Goal: Information Seeking & Learning: Compare options

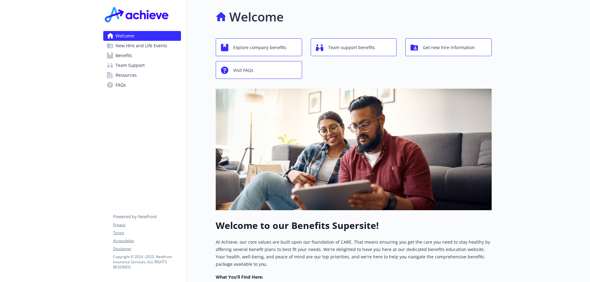
click at [141, 57] on link "Benefits" at bounding box center [142, 56] width 78 height 10
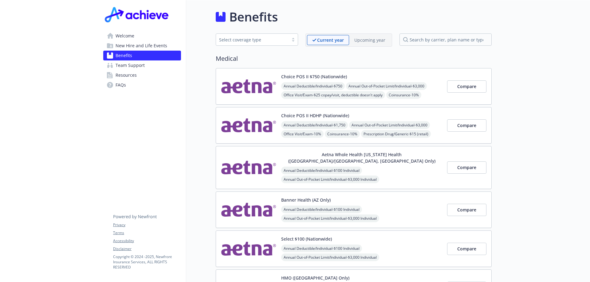
click at [372, 44] on div "Upcoming year" at bounding box center [369, 40] width 41 height 10
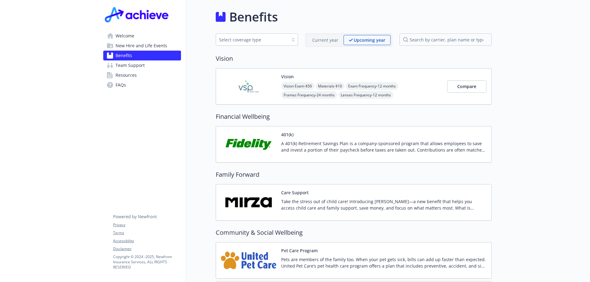
click at [327, 19] on div "Benefits" at bounding box center [354, 17] width 276 height 18
click at [324, 19] on div "Benefits" at bounding box center [354, 17] width 276 height 18
click at [326, 17] on div "Benefits" at bounding box center [354, 17] width 276 height 18
click at [142, 42] on span "New Hire and Life Events" at bounding box center [141, 46] width 52 height 10
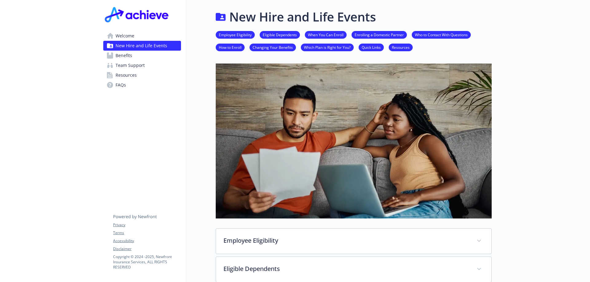
click at [127, 53] on span "Benefits" at bounding box center [123, 56] width 17 height 10
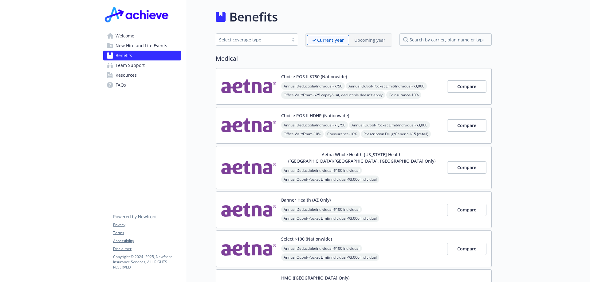
click at [280, 39] on div "Select coverage type" at bounding box center [252, 40] width 66 height 6
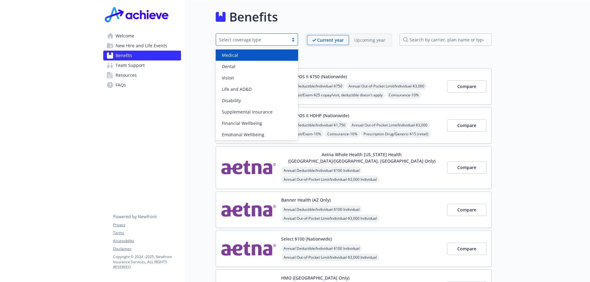
click at [249, 57] on div "Medical" at bounding box center [256, 55] width 75 height 6
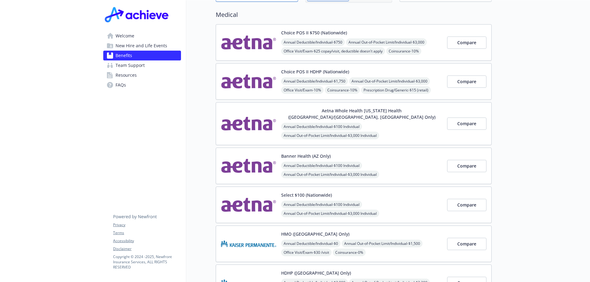
scroll to position [13, 0]
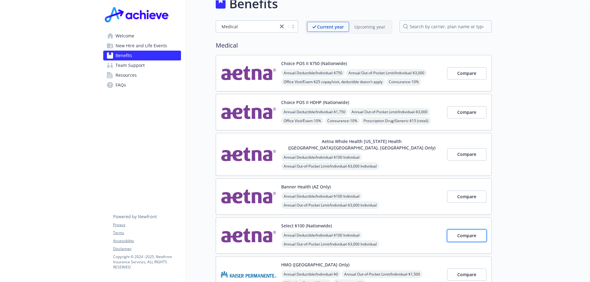
click at [465, 233] on span "Compare" at bounding box center [466, 236] width 19 height 6
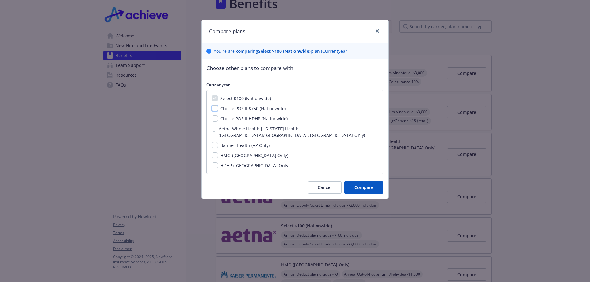
click at [214, 108] on input "Choice POS II $750 (Nationwide)" at bounding box center [215, 108] width 6 height 6
checkbox input "true"
click at [214, 121] on input "Choice POS II HDHP (Nationwide)" at bounding box center [215, 118] width 6 height 6
checkbox input "true"
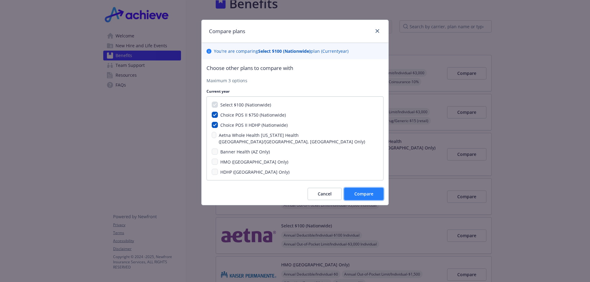
click at [368, 191] on span "Compare" at bounding box center [363, 194] width 19 height 6
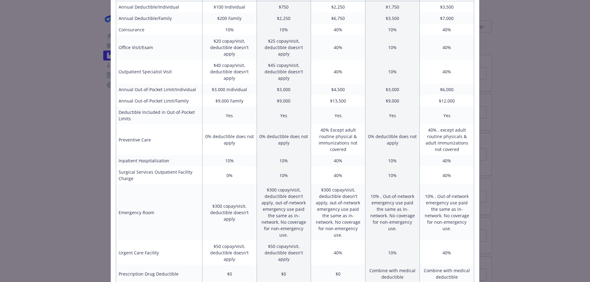
scroll to position [0, 0]
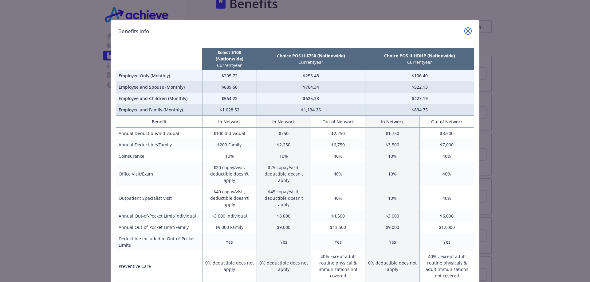
click at [464, 29] on link "close" at bounding box center [467, 30] width 7 height 7
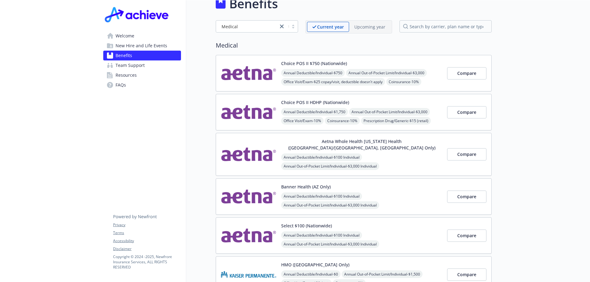
click at [255, 230] on img at bounding box center [248, 236] width 55 height 26
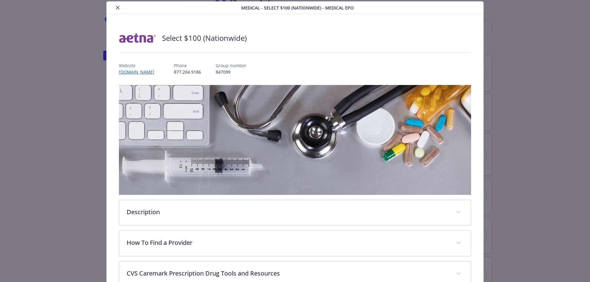
scroll to position [111, 0]
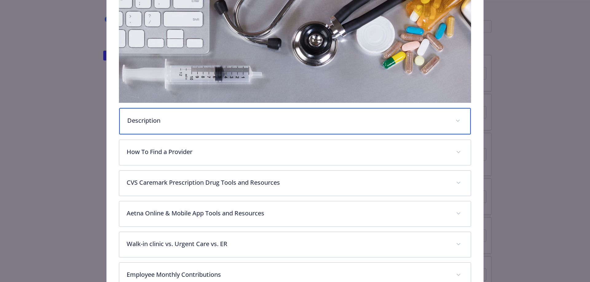
click at [324, 127] on div "Description" at bounding box center [295, 121] width 352 height 26
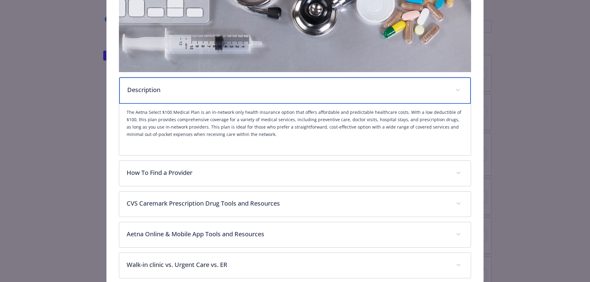
scroll to position [264, 0]
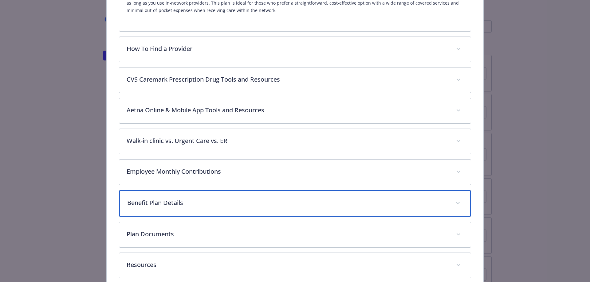
click at [279, 203] on p "Benefit Plan Details" at bounding box center [287, 202] width 321 height 9
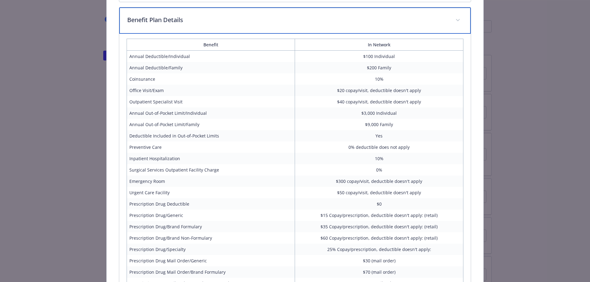
scroll to position [570, 0]
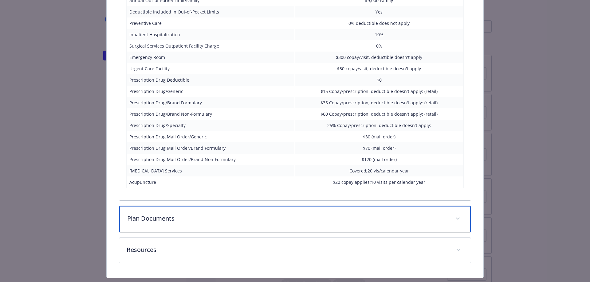
click at [238, 221] on p "Plan Documents" at bounding box center [287, 218] width 321 height 9
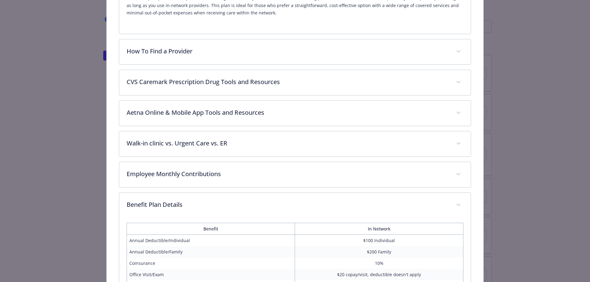
scroll to position [200, 0]
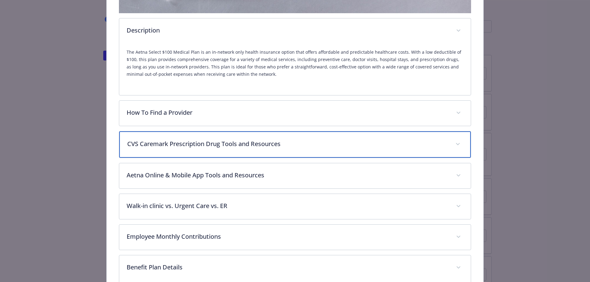
click at [339, 149] on div "CVS Caremark Prescription Drug Tools and Resources" at bounding box center [295, 144] width 352 height 26
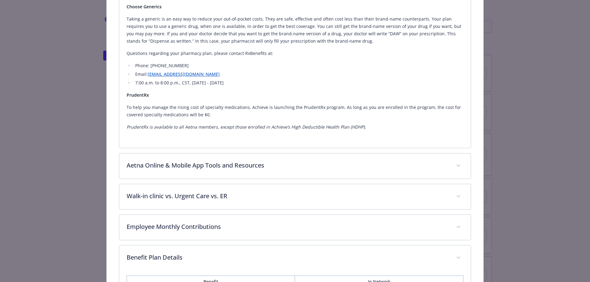
scroll to position [753, 0]
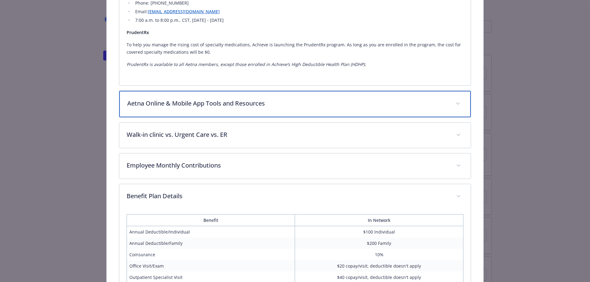
click at [305, 104] on p "Aetna Online & Mobile App Tools and Resources" at bounding box center [287, 103] width 321 height 9
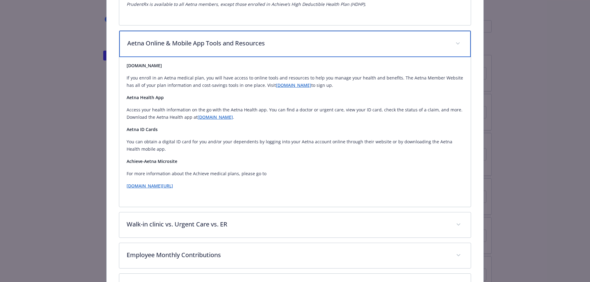
scroll to position [936, 0]
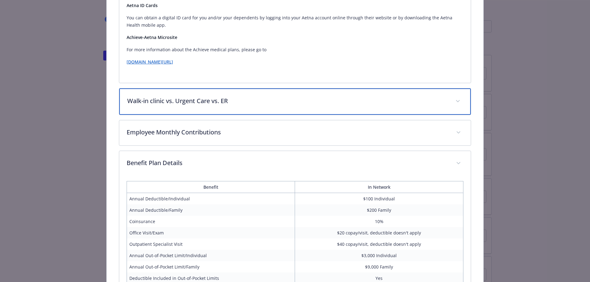
click at [267, 106] on div "Walk-in clinic vs. Urgent Care vs. ER" at bounding box center [295, 101] width 352 height 26
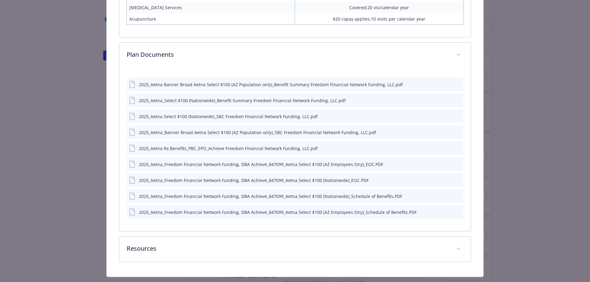
scroll to position [1409, 0]
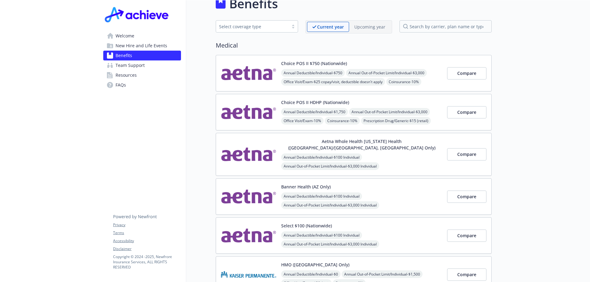
click at [414, 193] on div "Annual Deductible/Individual - $100 Individual Annual Out-of-Pocket Limit/Indiv…" at bounding box center [361, 223] width 161 height 61
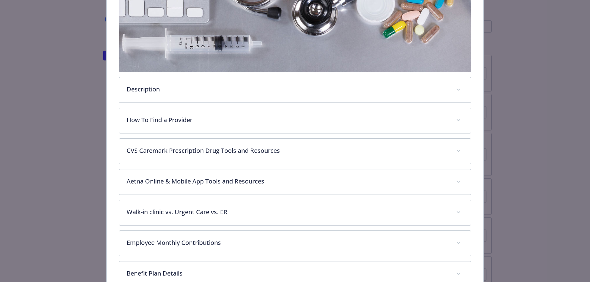
scroll to position [241, 0]
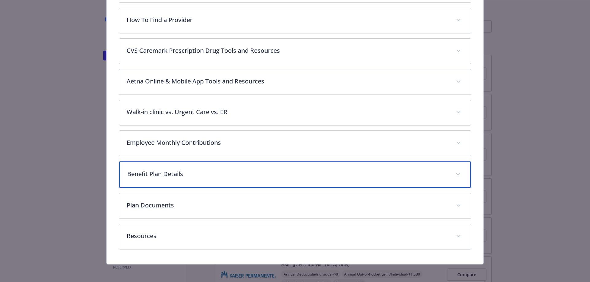
click at [188, 177] on p "Benefit Plan Details" at bounding box center [287, 174] width 321 height 9
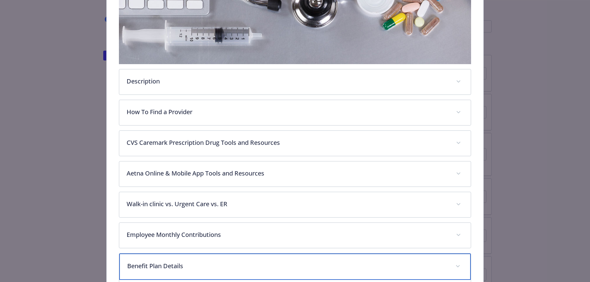
scroll to position [119, 0]
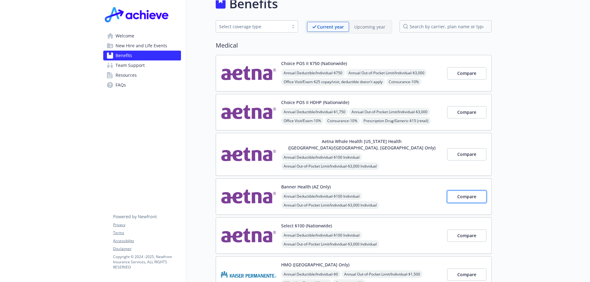
click at [466, 194] on span "Compare" at bounding box center [466, 197] width 19 height 6
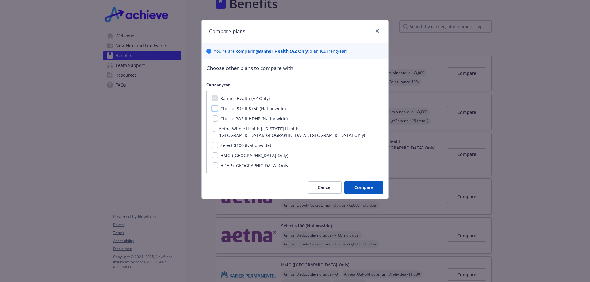
click at [216, 108] on input "Choice POS II $750 (Nationwide)" at bounding box center [215, 108] width 6 height 6
checkbox input "true"
click at [216, 119] on input "Choice POS II HDHP (Nationwide)" at bounding box center [215, 118] width 6 height 6
checkbox input "true"
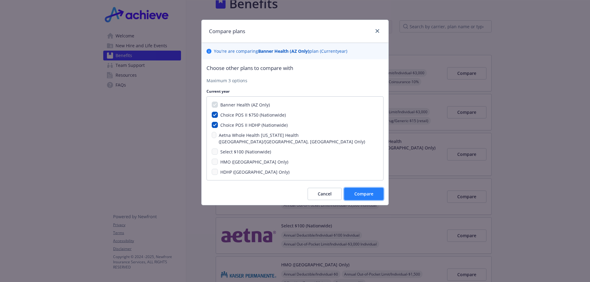
click at [356, 191] on span "Compare" at bounding box center [363, 194] width 19 height 6
